Goal: Contribute content: Contribute content

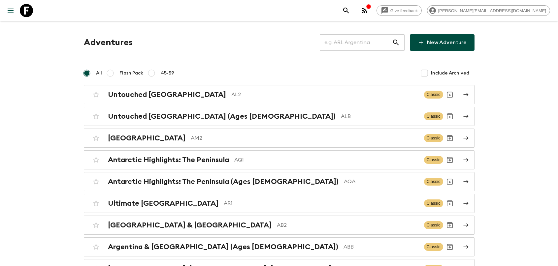
click at [351, 45] on input "text" at bounding box center [356, 42] width 72 height 18
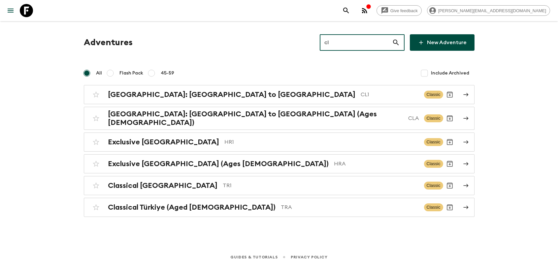
type input "cl1"
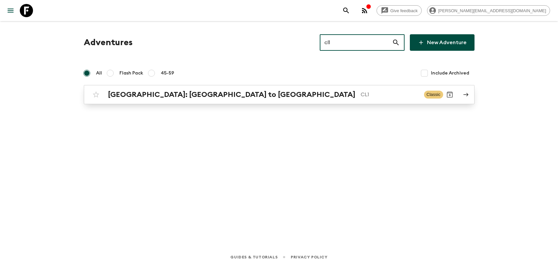
click at [184, 93] on h2 "[GEOGRAPHIC_DATA]: [GEOGRAPHIC_DATA] to [GEOGRAPHIC_DATA]" at bounding box center [231, 94] width 247 height 9
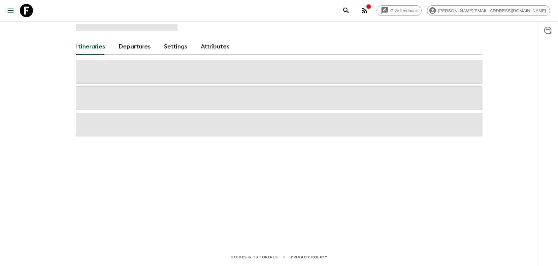
click at [133, 47] on link "Departures" at bounding box center [134, 47] width 32 height 16
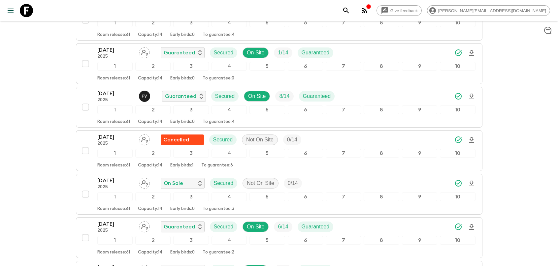
scroll to position [1415, 0]
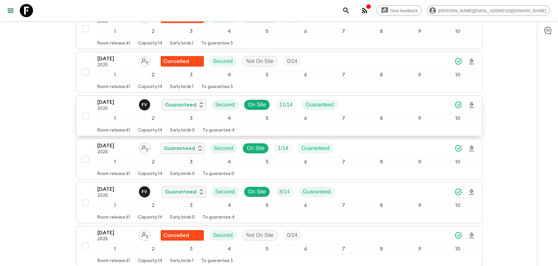
click at [102, 98] on p "[DATE]" at bounding box center [115, 102] width 36 height 8
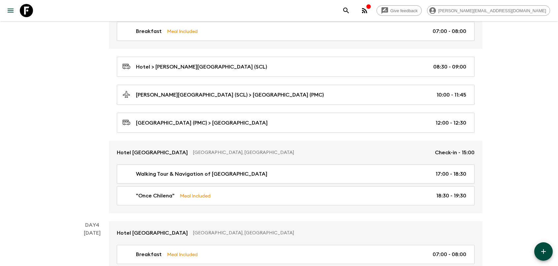
scroll to position [433, 0]
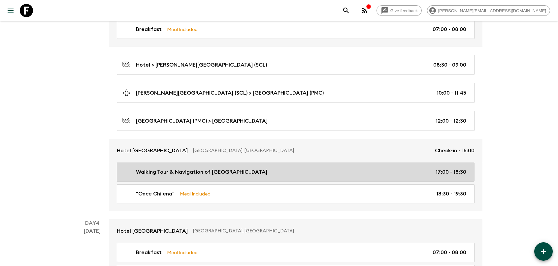
click at [229, 175] on link "Walking Tour & Navigation of [GEOGRAPHIC_DATA] 17:00 - 18:30" at bounding box center [296, 172] width 358 height 19
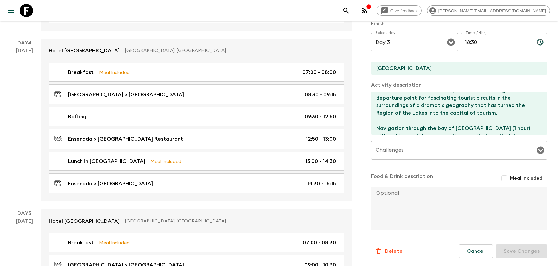
scroll to position [621, 0]
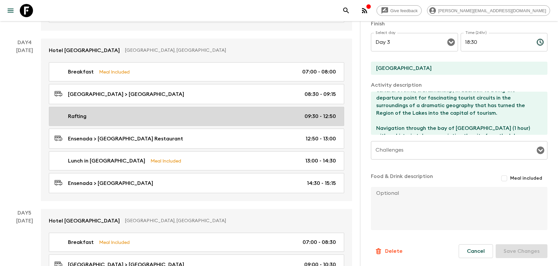
click at [90, 113] on div "Rafting 09:30 - 12:50" at bounding box center [194, 117] width 281 height 8
type input "Rafting"
type input "[GEOGRAPHIC_DATA]"
type textarea "The Petrohué River offers not only some of the best panoramas in the area, but …"
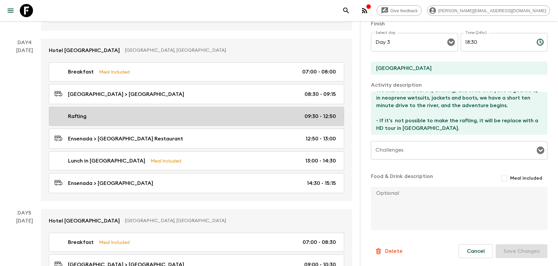
type input "Day 4"
type input "09:30"
type input "Day 4"
type input "12:50"
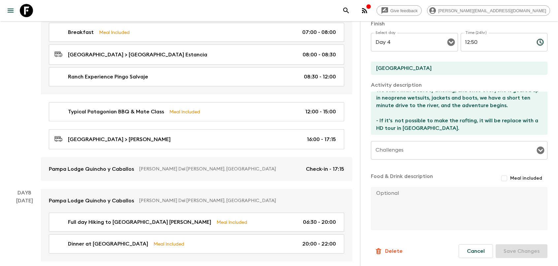
scroll to position [1161, 0]
